Goal: Task Accomplishment & Management: Use online tool/utility

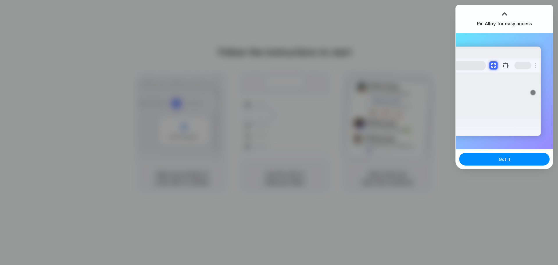
click at [316, 89] on div at bounding box center [279, 132] width 558 height 265
click at [499, 15] on div "Pin Alloy for easy access" at bounding box center [503, 19] width 97 height 28
click at [503, 160] on span "Got it" at bounding box center [504, 159] width 12 height 6
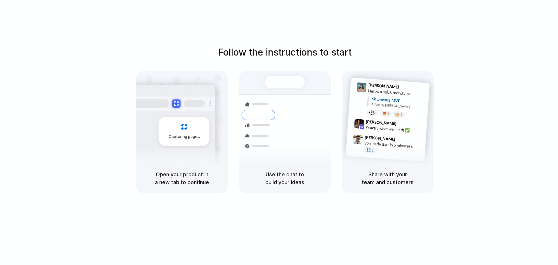
drag, startPoint x: 377, startPoint y: 153, endPoint x: 375, endPoint y: 156, distance: 3.4
click at [377, 153] on div "1" at bounding box center [393, 152] width 58 height 10
click at [281, 65] on div "Follow the instructions to start Capturing page Open your product in a new tab …" at bounding box center [285, 119] width 558 height 148
click at [279, 132] on div at bounding box center [279, 132] width 0 height 0
click at [168, 137] on div "Capturing page" at bounding box center [183, 137] width 33 height 6
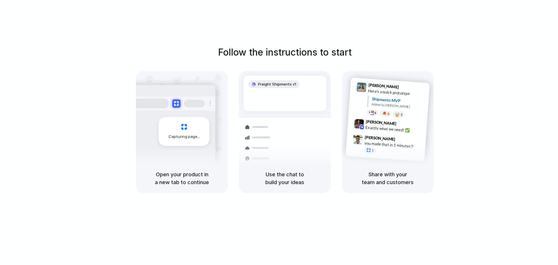
click at [279, 132] on div at bounding box center [279, 132] width 0 height 0
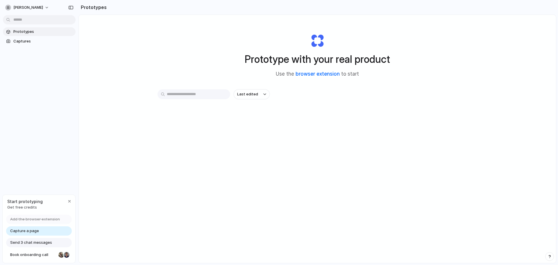
click at [322, 73] on link "browser extension" at bounding box center [317, 74] width 44 height 6
click at [34, 232] on span "Capture a page" at bounding box center [24, 231] width 29 height 6
click at [26, 33] on span "Prototypes" at bounding box center [43, 32] width 60 height 6
click at [24, 41] on span "Captures" at bounding box center [43, 41] width 60 height 6
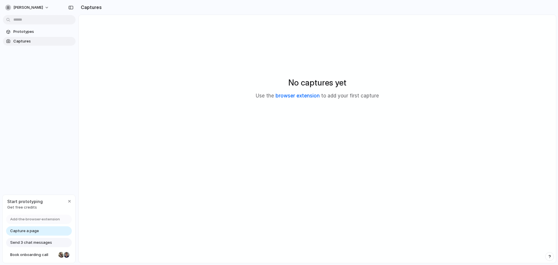
click at [292, 98] on link "browser extension" at bounding box center [297, 96] width 44 height 6
click at [30, 207] on span "Get free credits" at bounding box center [24, 207] width 35 height 6
click at [28, 30] on span "Prototypes" at bounding box center [43, 32] width 60 height 6
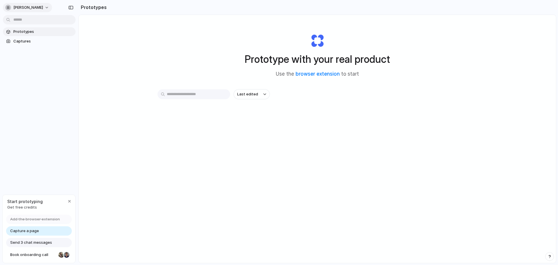
click at [37, 6] on span "chris-whincup" at bounding box center [28, 8] width 30 height 6
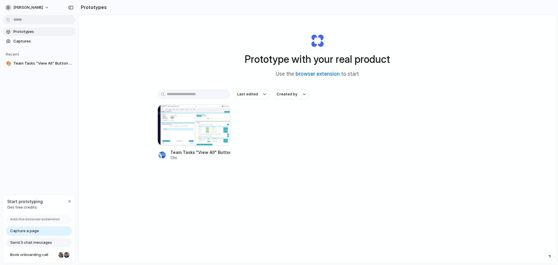
click at [152, 37] on div "Settings Invite members Change theme Sign out" at bounding box center [279, 132] width 558 height 265
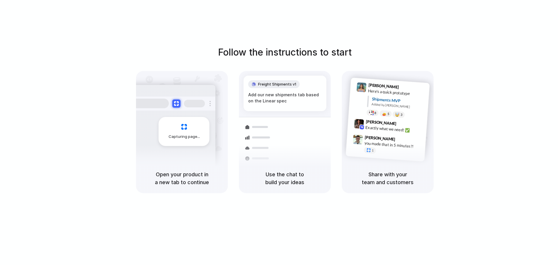
click at [226, 137] on div "Capturing page" at bounding box center [182, 117] width 92 height 92
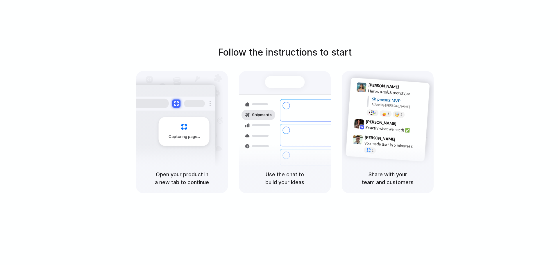
click at [279, 132] on div at bounding box center [279, 132] width 0 height 0
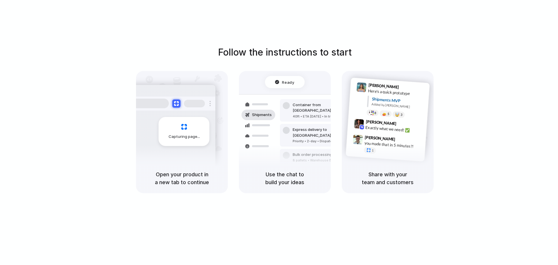
click at [279, 132] on div at bounding box center [279, 132] width 0 height 0
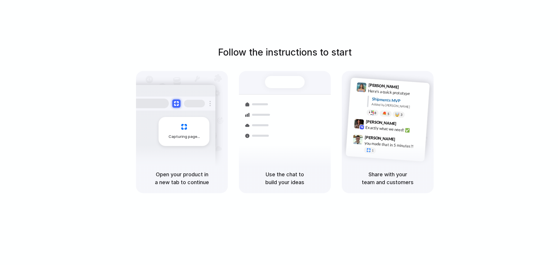
click at [279, 132] on div at bounding box center [279, 132] width 0 height 0
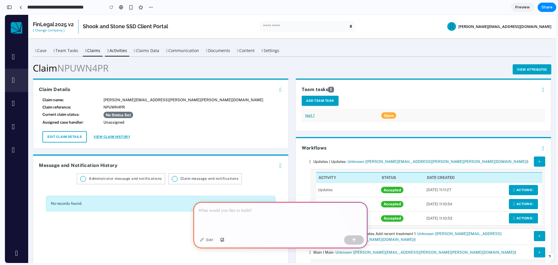
click at [129, 49] on button "Activities" at bounding box center [117, 50] width 24 height 11
click at [64, 51] on button "Team Tasks" at bounding box center [65, 50] width 29 height 11
click at [100, 51] on button "Claims" at bounding box center [93, 50] width 20 height 11
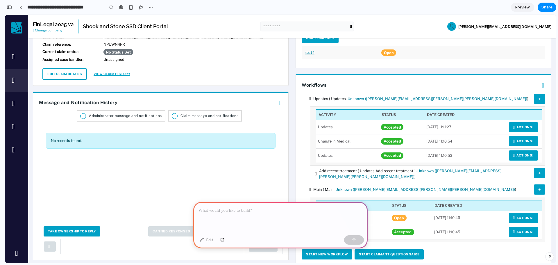
scroll to position [58, 0]
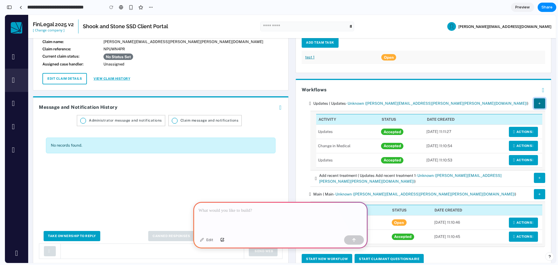
click at [538, 103] on icon "button" at bounding box center [539, 103] width 3 height 4
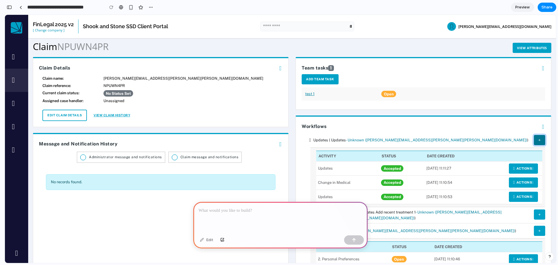
scroll to position [0, 0]
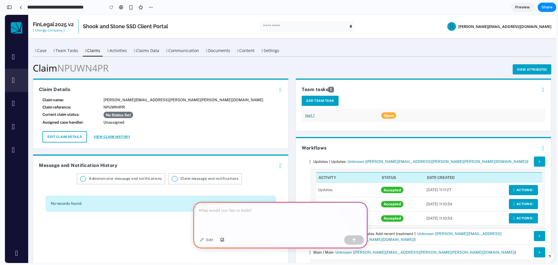
click at [240, 218] on div at bounding box center [280, 217] width 174 height 31
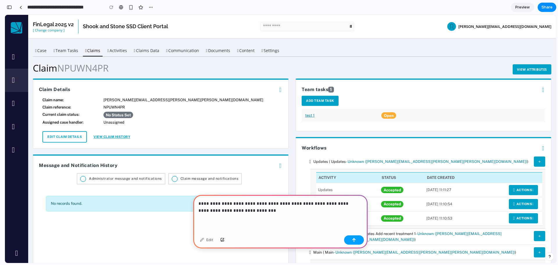
click at [353, 244] on button "button" at bounding box center [354, 239] width 20 height 9
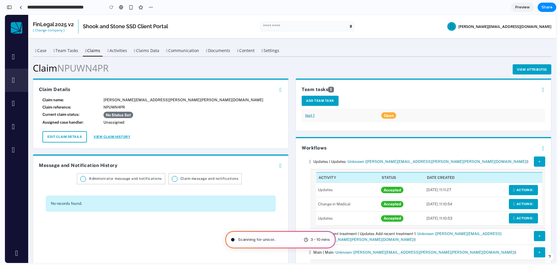
type input "**********"
